Goal: Task Accomplishment & Management: Use online tool/utility

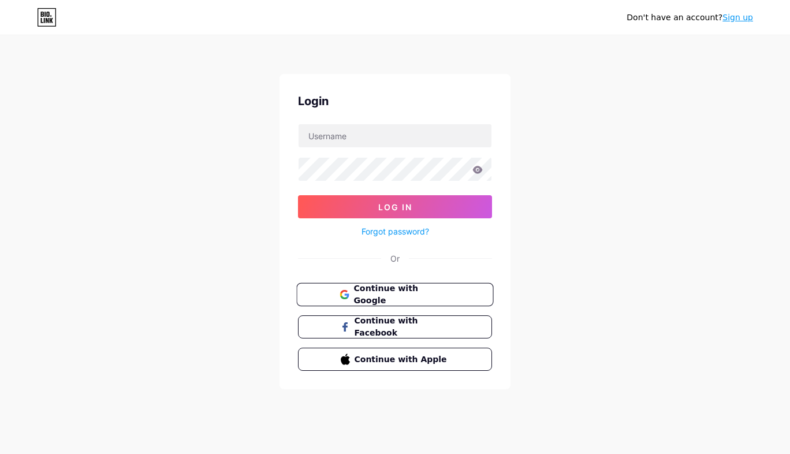
click at [397, 296] on span "Continue with Google" at bounding box center [401, 294] width 96 height 25
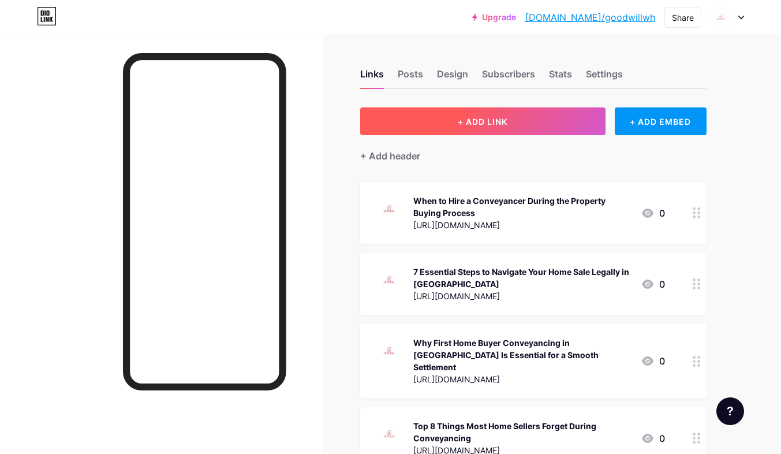
click at [482, 128] on button "+ ADD LINK" at bounding box center [482, 121] width 245 height 28
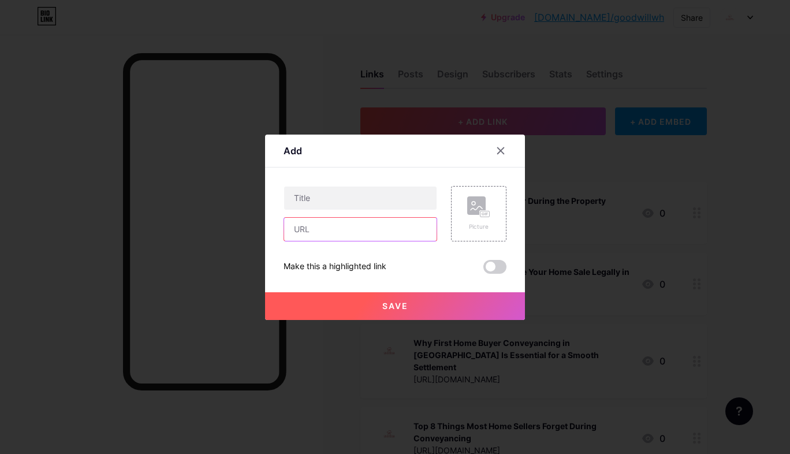
click at [322, 232] on input "text" at bounding box center [360, 229] width 152 height 23
paste input "https://medium.com/@goodwillconveyancing/10-steps-every-first-home-buyer-should…"
type input "https://medium.com/@goodwillconveyancing/10-steps-every-first-home-buyer-should…"
click at [482, 214] on rect at bounding box center [484, 214] width 9 height 6
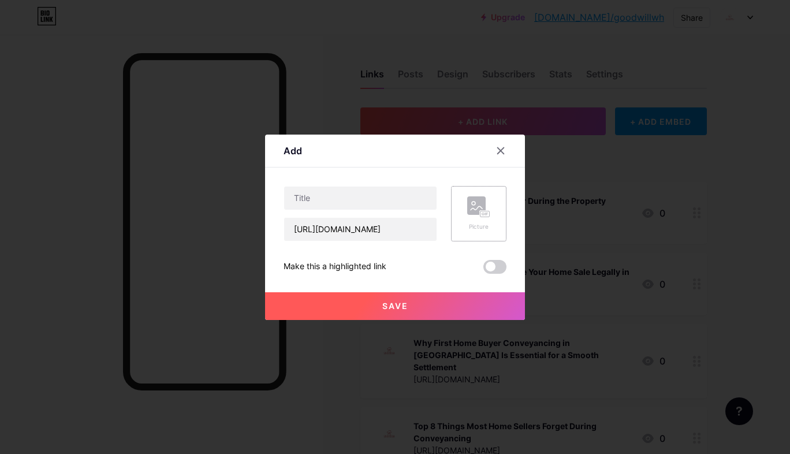
scroll to position [0, 0]
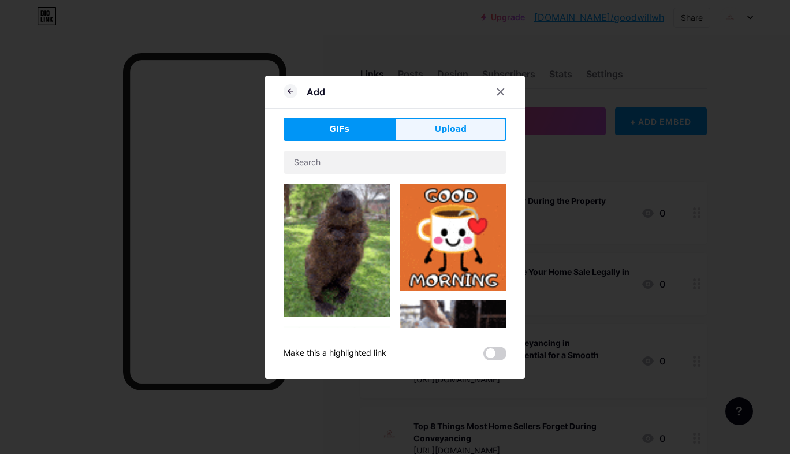
click at [469, 136] on button "Upload" at bounding box center [450, 129] width 111 height 23
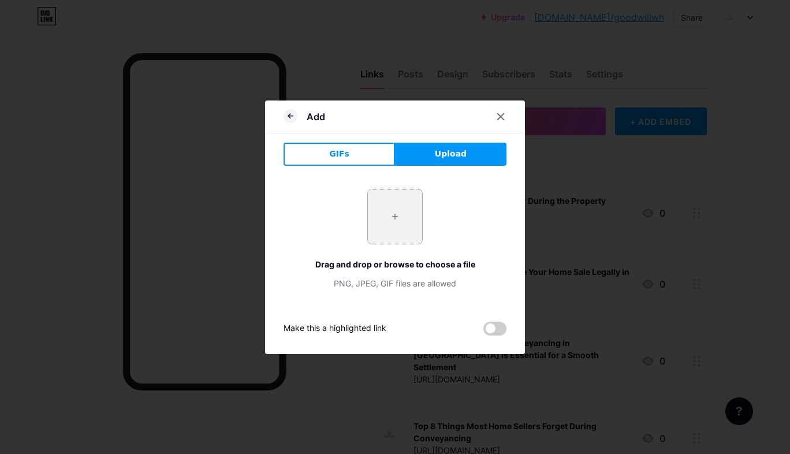
click at [386, 223] on input "file" at bounding box center [395, 216] width 54 height 54
type input "C:\fakepath\goodwill 500500.jpg"
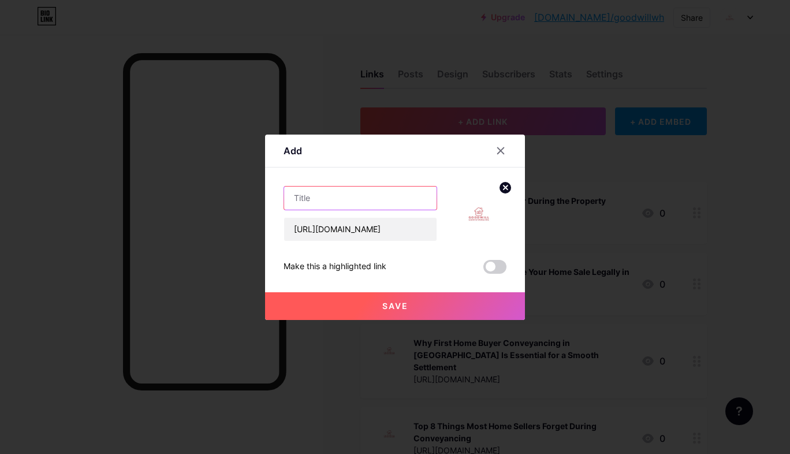
click at [339, 194] on input "text" at bounding box center [360, 197] width 152 height 23
paste input "10 Steps Every First Home Buyer Should Understand About Conveyancing"
type input "10 Steps Every First Home Buyer Should Understand About Conveyancing"
drag, startPoint x: 391, startPoint y: 306, endPoint x: 401, endPoint y: 288, distance: 21.2
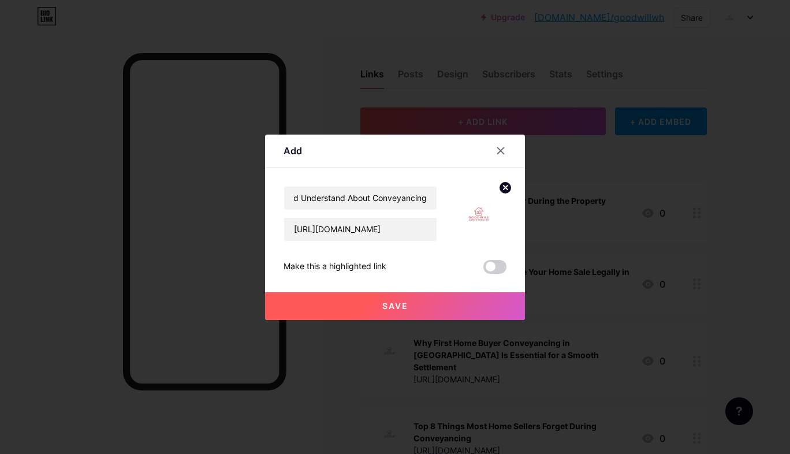
click at [391, 307] on span "Save" at bounding box center [395, 306] width 26 height 10
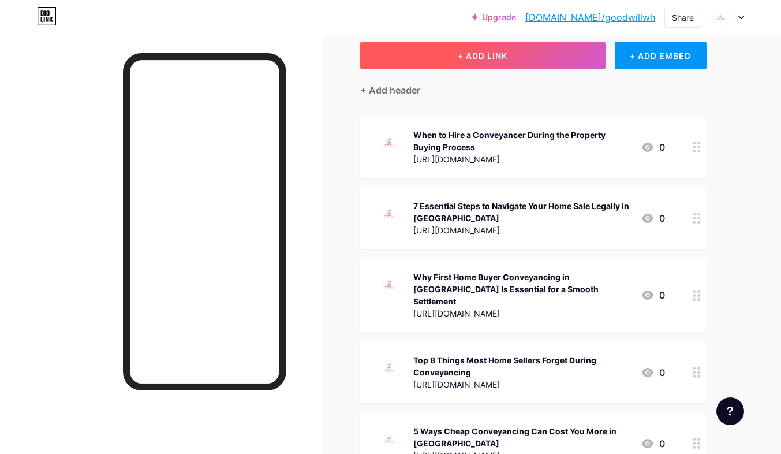
scroll to position [61, 0]
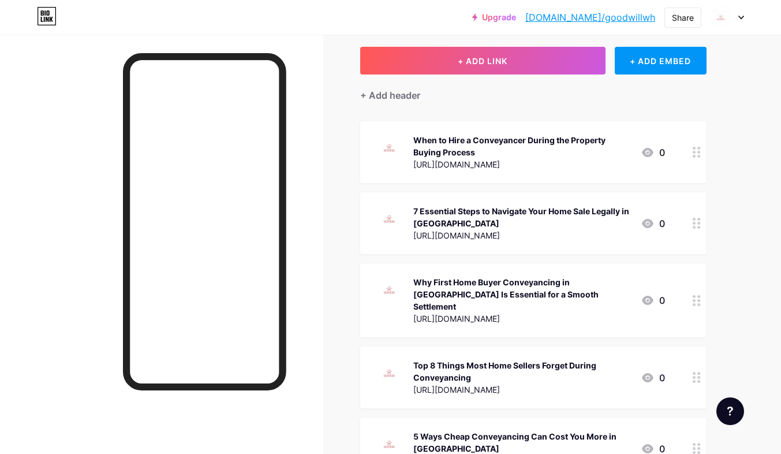
click at [602, 21] on link "bio.link/goodwillwh" at bounding box center [590, 17] width 130 height 14
